Goal: Task Accomplishment & Management: Complete application form

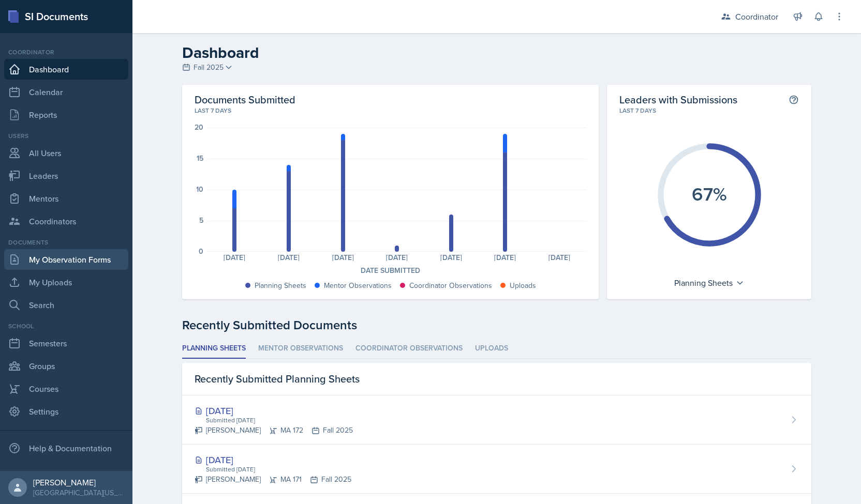
click at [58, 262] on link "My Observation Forms" at bounding box center [66, 259] width 124 height 21
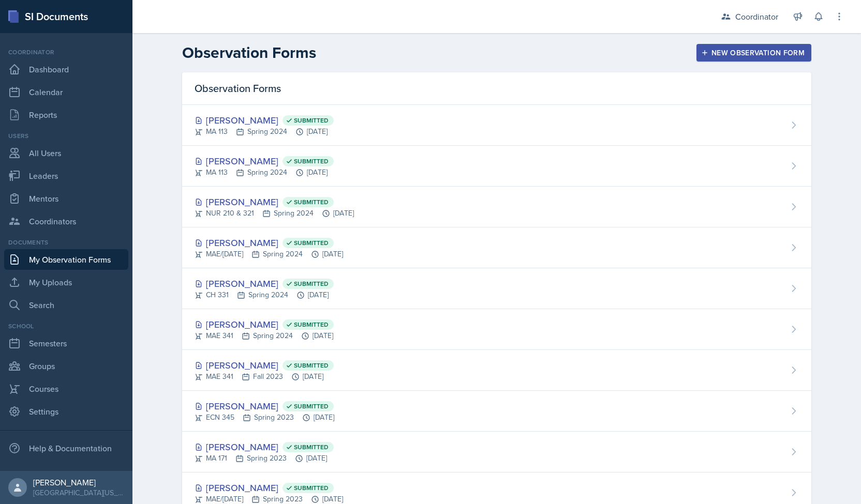
click at [729, 56] on div "New Observation Form" at bounding box center [753, 53] width 101 height 8
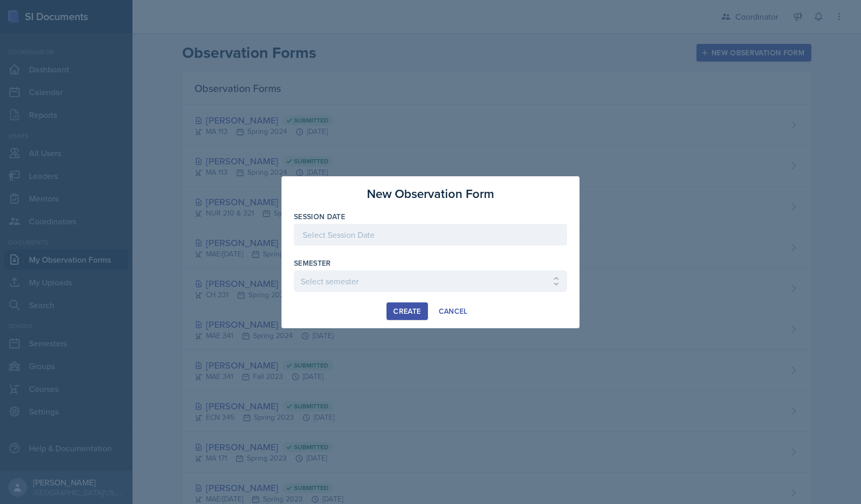
click at [421, 230] on div at bounding box center [430, 235] width 273 height 22
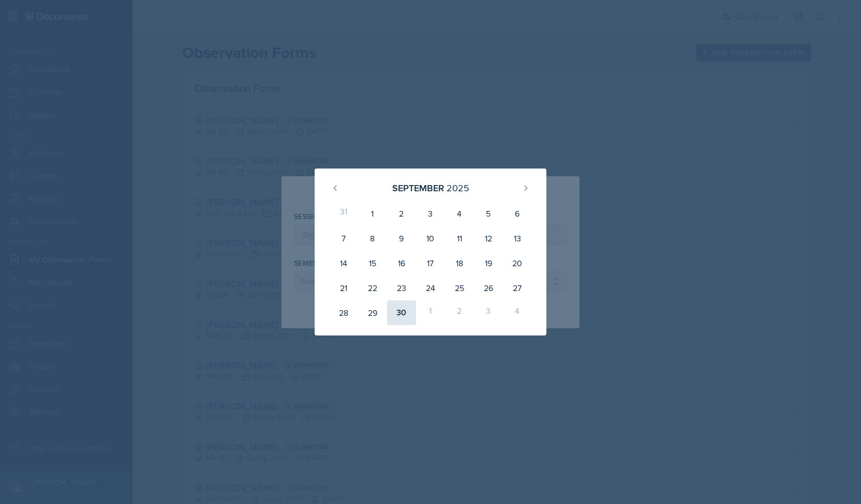
click at [402, 310] on div "30" at bounding box center [401, 313] width 29 height 25
type input "[DATE]"
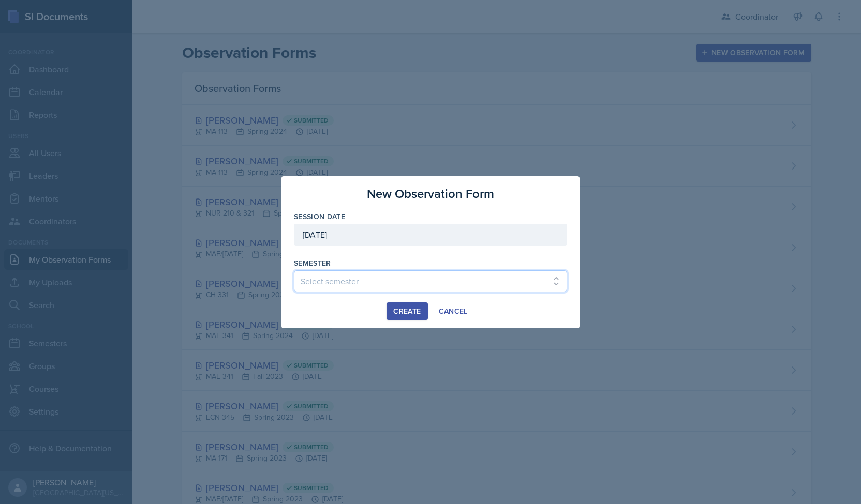
click at [393, 283] on select "Select semester Fall 2025 Spring 2025 Fall 2024 Spring 2024 Fall 2023 Spring 20…" at bounding box center [430, 282] width 273 height 22
select select "19fb88f7-c89b-4031-b5a0-458fd49807a1"
click at [294, 271] on select "Select semester Fall 2025 Spring 2025 Fall 2024 Spring 2024 Fall 2023 Spring 20…" at bounding box center [430, 282] width 273 height 22
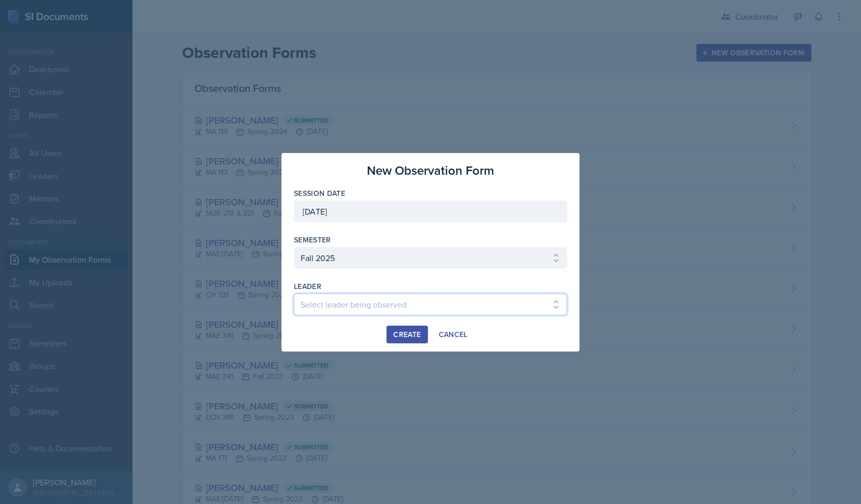
click at [396, 303] on select "Select leader being observed [PERSON_NAME] [PERSON_NAME] [PERSON_NAME] [PERSON_…" at bounding box center [430, 305] width 273 height 22
select select "f8d37672-7d83-4bef-bcb1-e661c9dc868d"
click at [294, 294] on select "Select leader being observed [PERSON_NAME] [PERSON_NAME] [PERSON_NAME] [PERSON_…" at bounding box center [430, 305] width 273 height 22
click at [397, 335] on div "Create" at bounding box center [406, 335] width 27 height 8
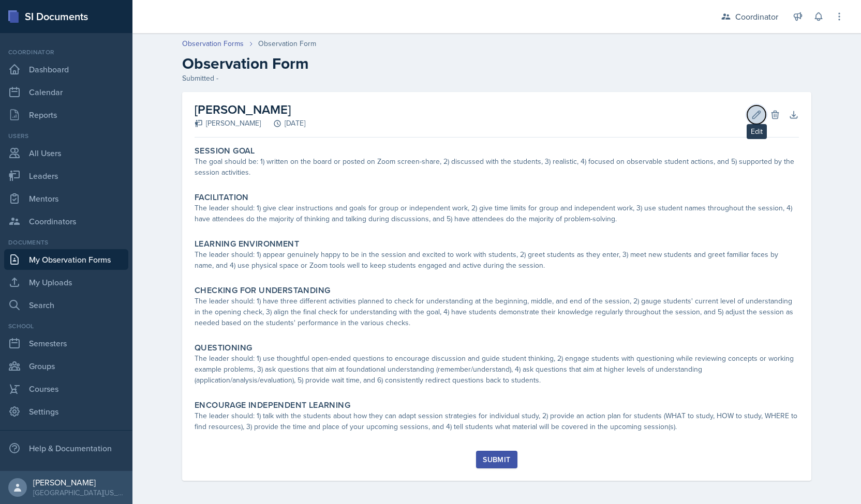
click at [754, 117] on icon at bounding box center [756, 115] width 10 height 10
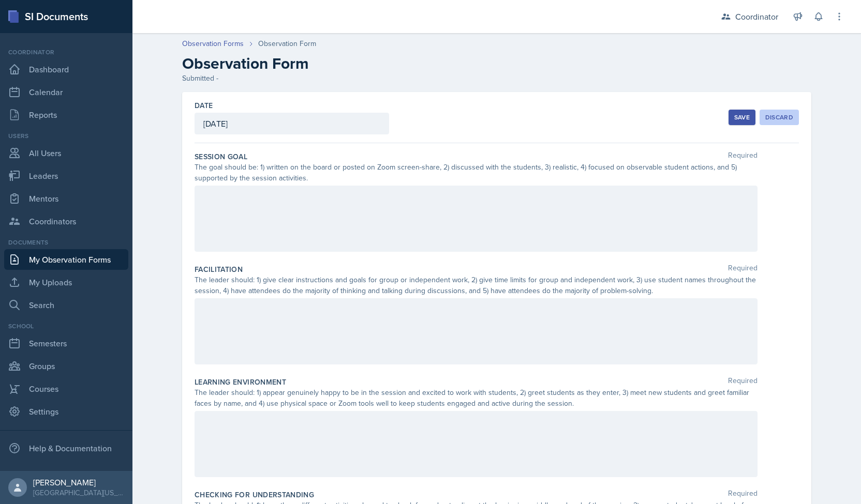
click at [777, 118] on div "Discard" at bounding box center [779, 117] width 28 height 8
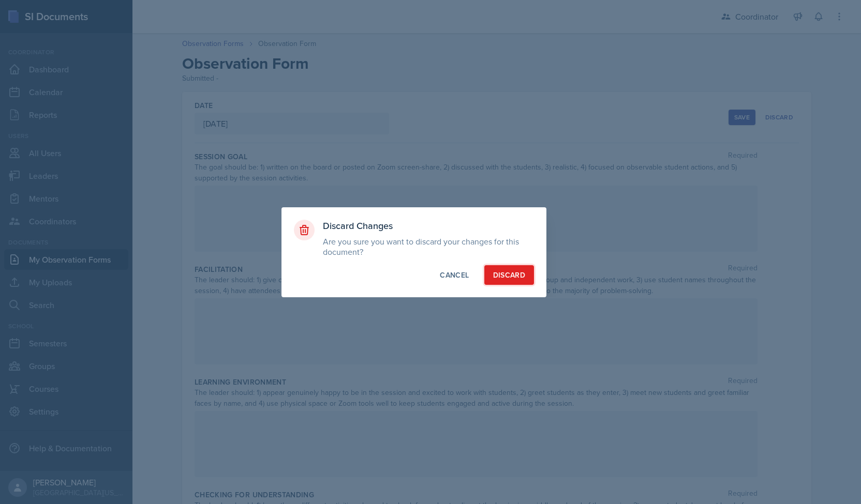
click at [519, 278] on div "Discard" at bounding box center [509, 275] width 32 height 10
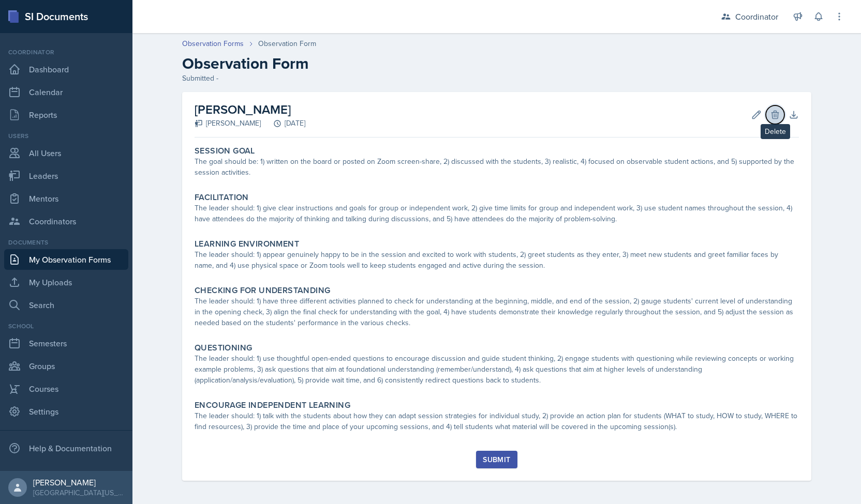
click at [775, 110] on icon at bounding box center [775, 115] width 10 height 10
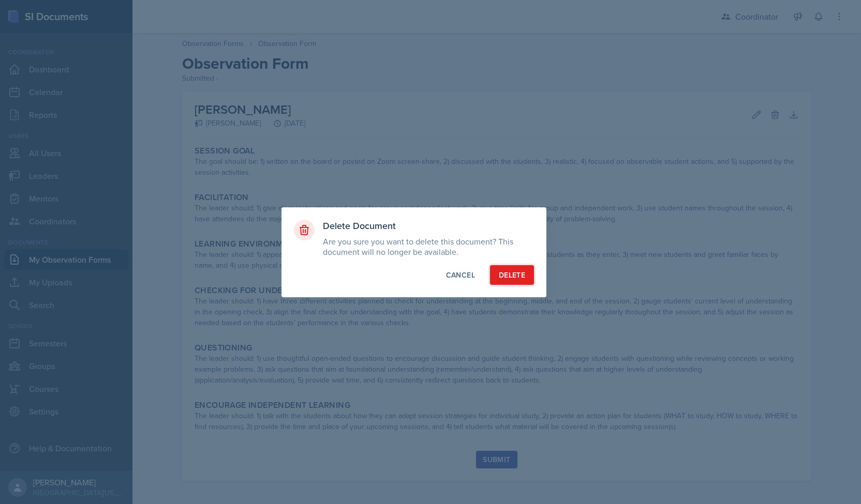
click at [518, 277] on div "Delete" at bounding box center [512, 275] width 26 height 10
